Goal: Task Accomplishment & Management: Use online tool/utility

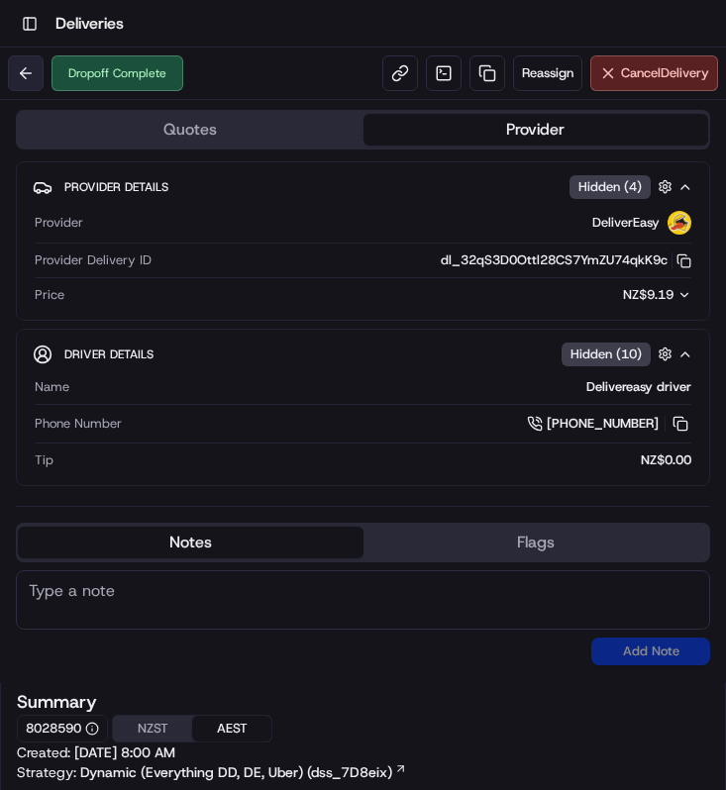
click at [15, 74] on button at bounding box center [26, 73] width 36 height 36
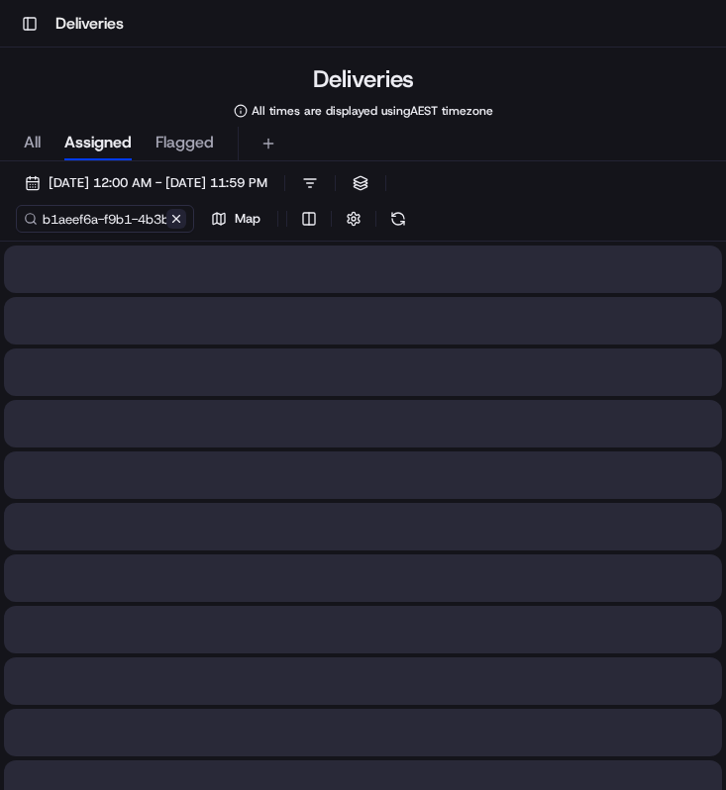
click at [175, 221] on button at bounding box center [176, 219] width 20 height 20
click at [140, 221] on input at bounding box center [135, 219] width 238 height 28
paste input "83a110d8-d74e-4eb3-b9cb-bb37864dcc3f"
type input "83a110d8-d74e-4eb3-b9cb-bb37864dcc3f"
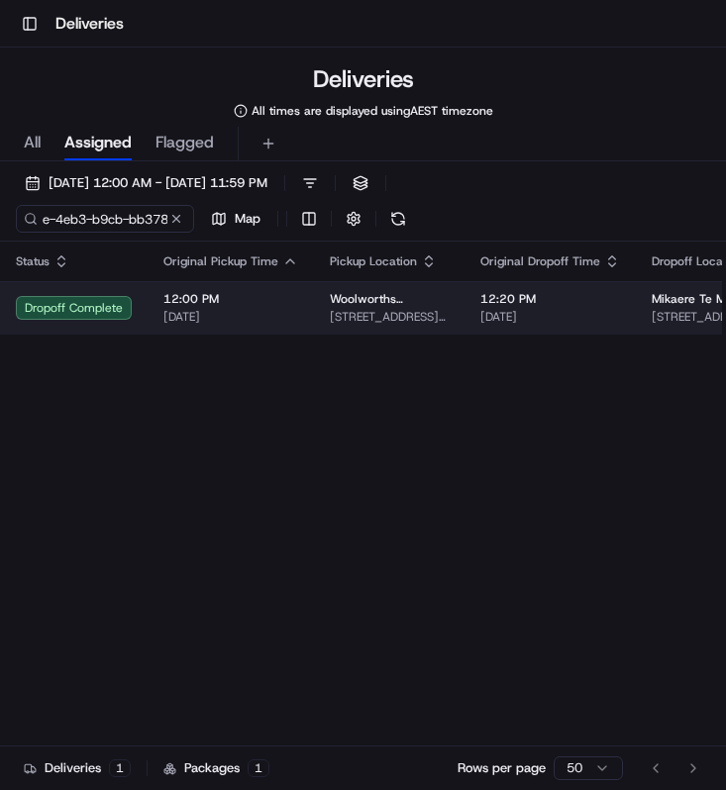
click at [300, 330] on td "12:00 PM [DATE]" at bounding box center [231, 307] width 166 height 53
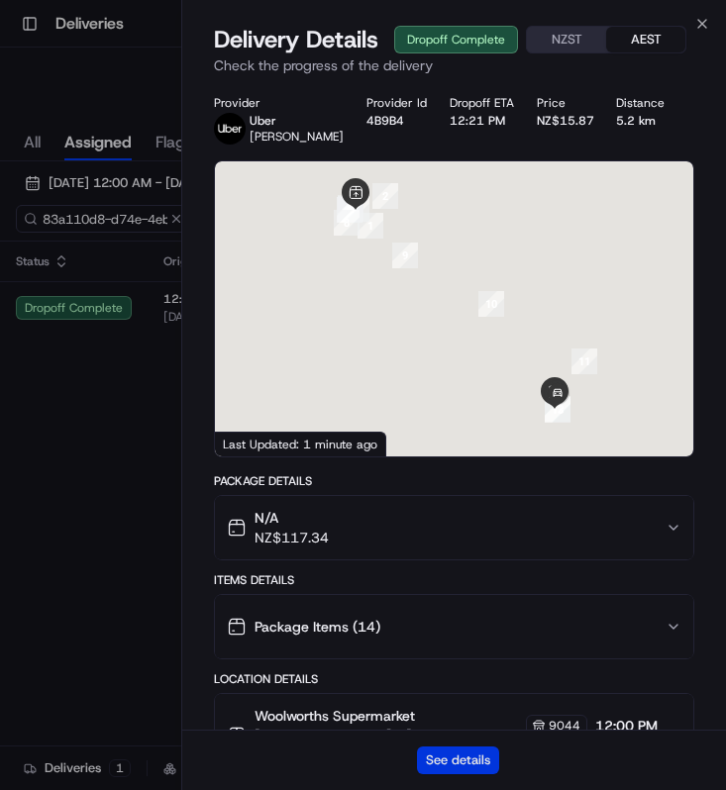
click at [468, 750] on button "See details" at bounding box center [458, 761] width 82 height 28
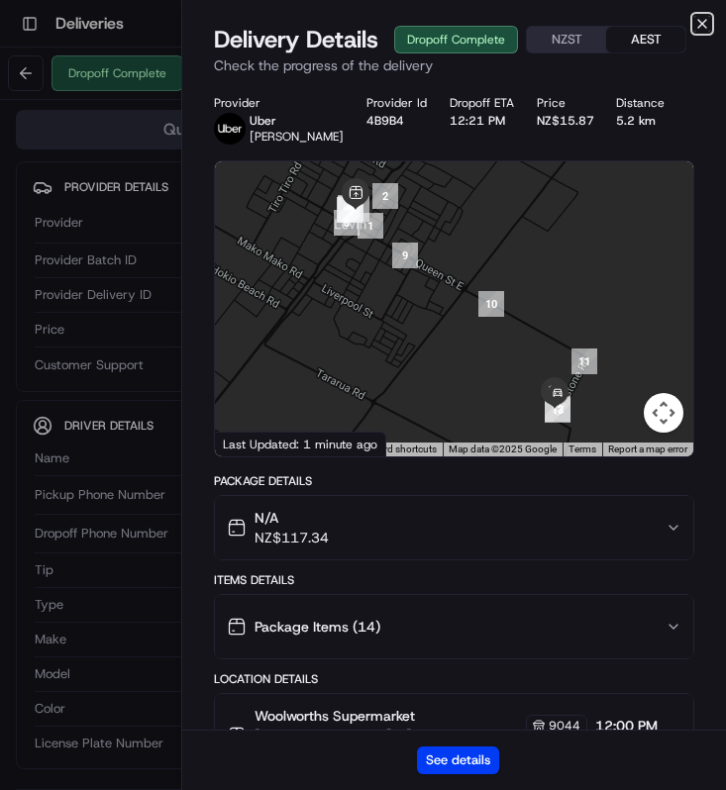
click at [695, 27] on icon "button" at bounding box center [702, 24] width 16 height 16
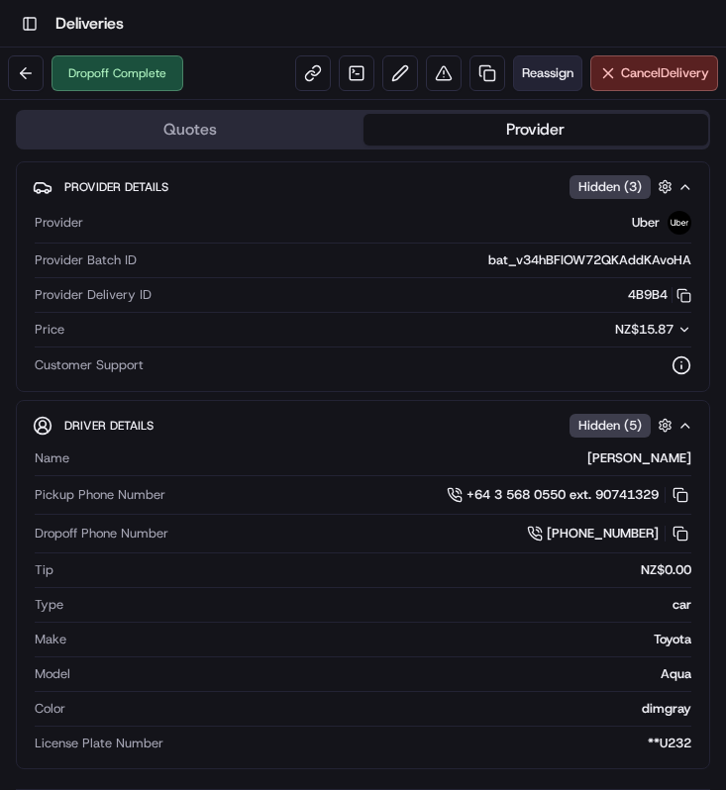
click at [560, 65] on span "Reassign" at bounding box center [547, 73] width 51 height 18
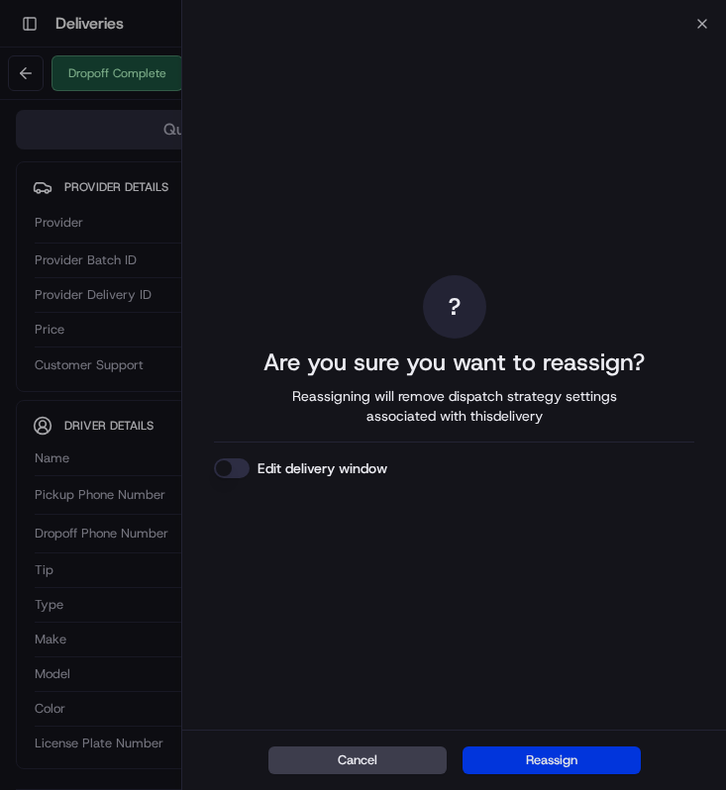
click at [568, 757] on button "Reassign" at bounding box center [551, 761] width 178 height 28
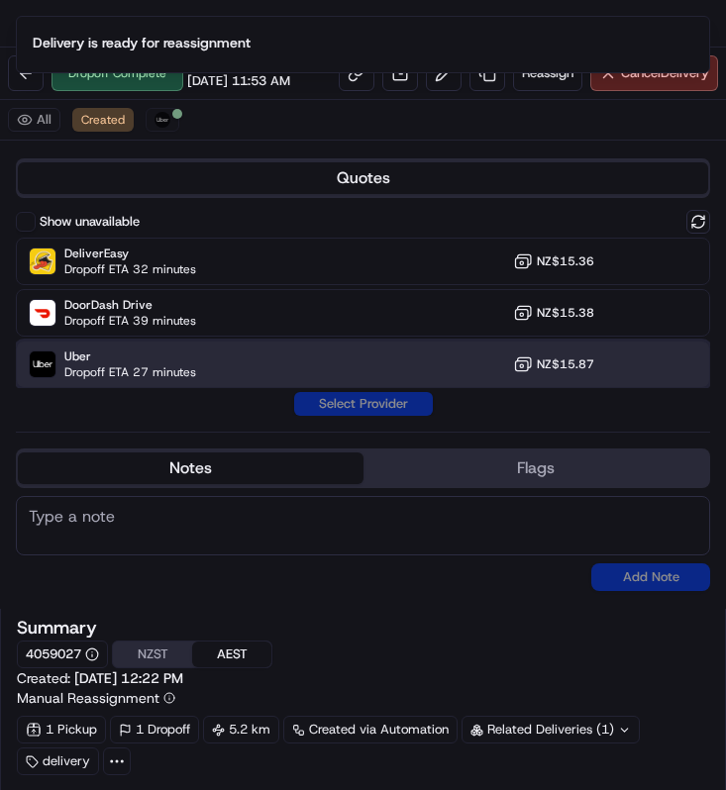
click at [150, 364] on span "Dropoff ETA 27 minutes" at bounding box center [130, 372] width 132 height 16
click at [371, 404] on button "Assign Provider" at bounding box center [363, 404] width 141 height 24
